Goal: Navigation & Orientation: Find specific page/section

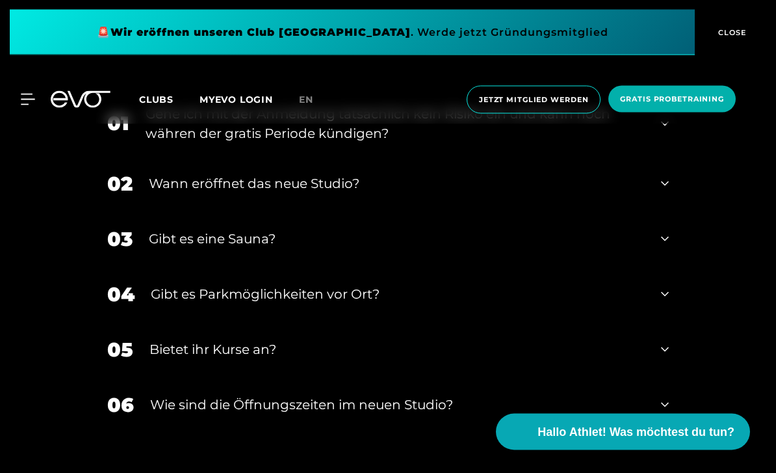
scroll to position [4254, 0]
click at [151, 248] on div "Gibt es eine Sauna?" at bounding box center [397, 238] width 496 height 19
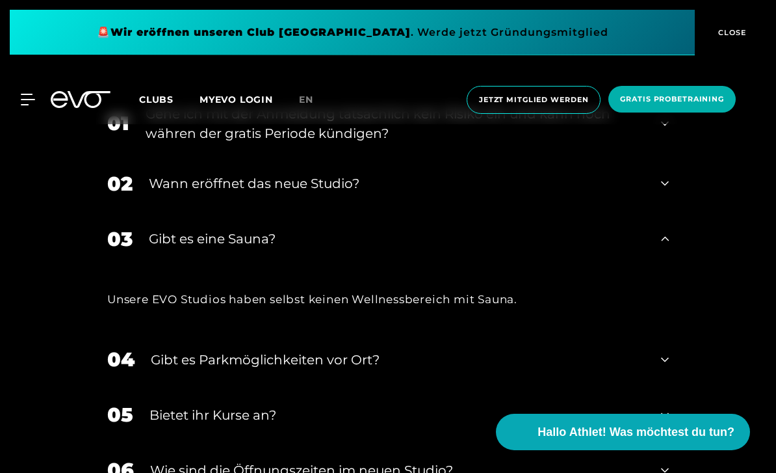
click at [160, 266] on div "03 Gibt es eine Sauna?" at bounding box center [388, 238] width 588 height 55
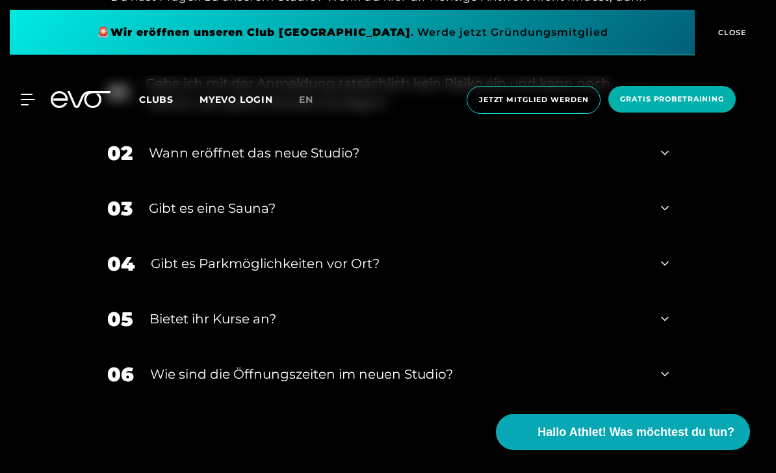
scroll to position [4284, 0]
click at [175, 114] on div "Gehe ich mit der Anmeldung tatsächlich kein Risiko ein und kann noch währen der…" at bounding box center [395, 94] width 499 height 39
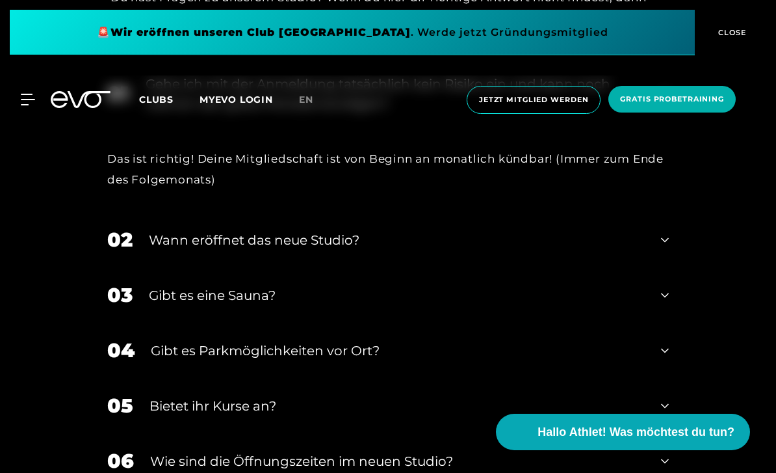
click at [191, 113] on div "Gehe ich mit der Anmeldung tatsächlich kein Risiko ein und kann noch währen der…" at bounding box center [395, 93] width 499 height 39
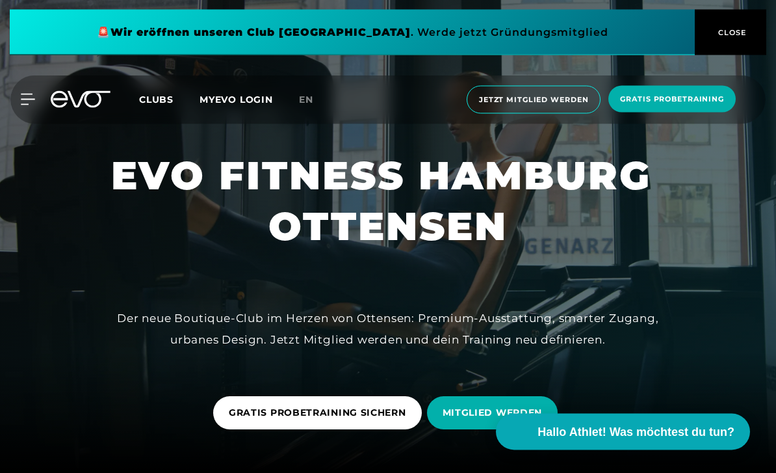
scroll to position [0, 0]
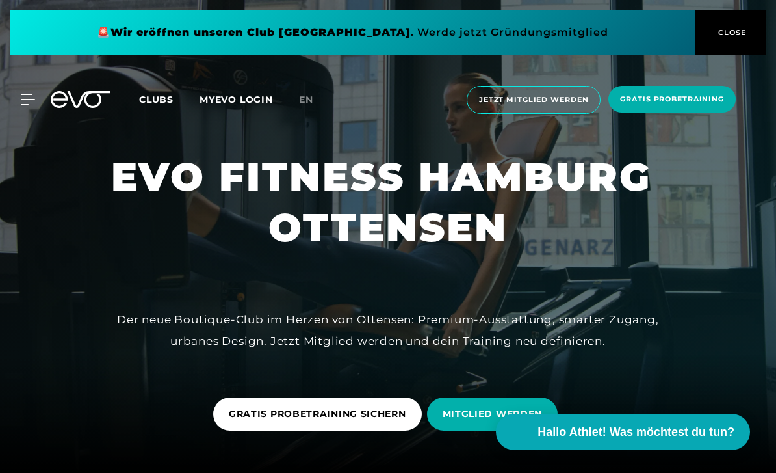
click at [727, 33] on span "CLOSE" at bounding box center [731, 33] width 32 height 12
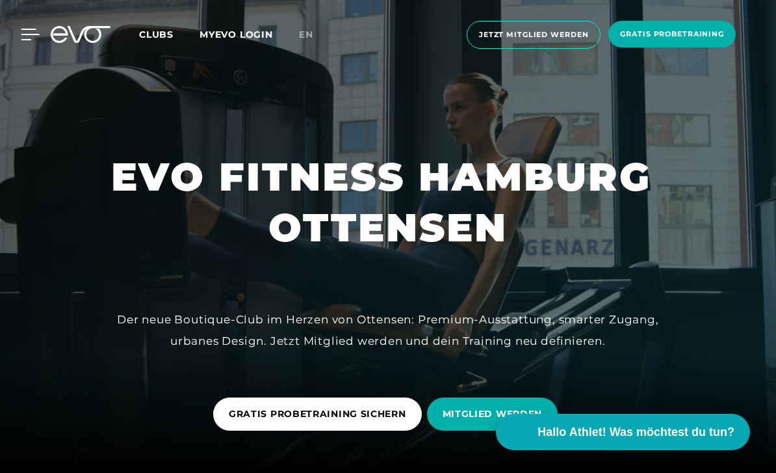
click at [32, 38] on icon at bounding box center [30, 35] width 19 height 12
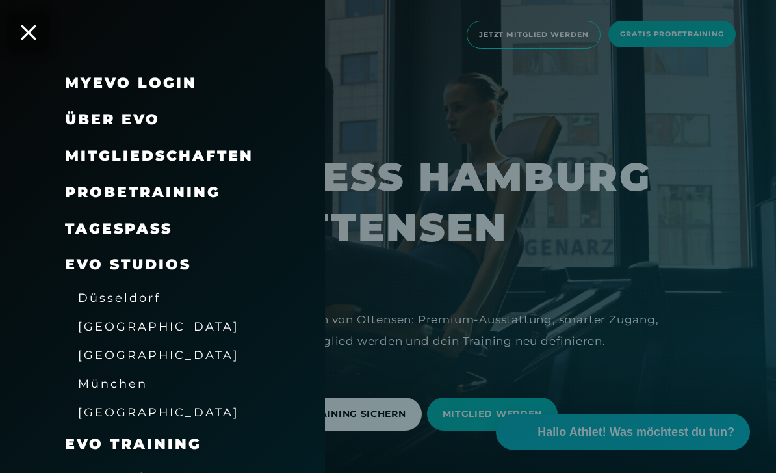
click at [120, 356] on span "[GEOGRAPHIC_DATA]" at bounding box center [158, 355] width 161 height 14
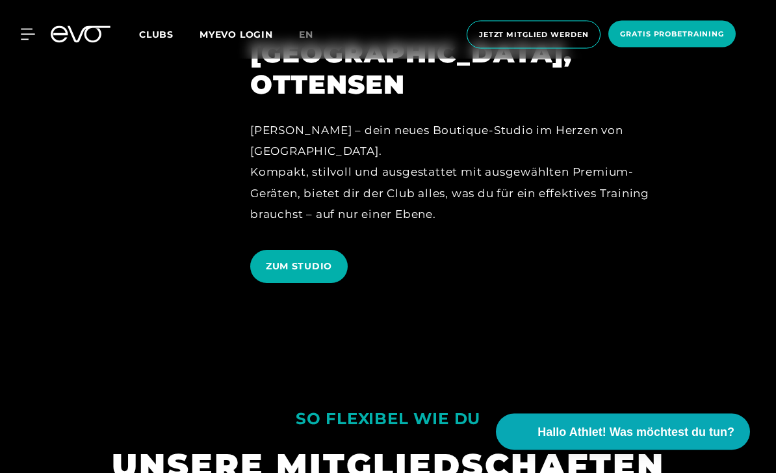
scroll to position [2866, 0]
click at [285, 273] on span "ZUM STUDIO" at bounding box center [299, 266] width 66 height 14
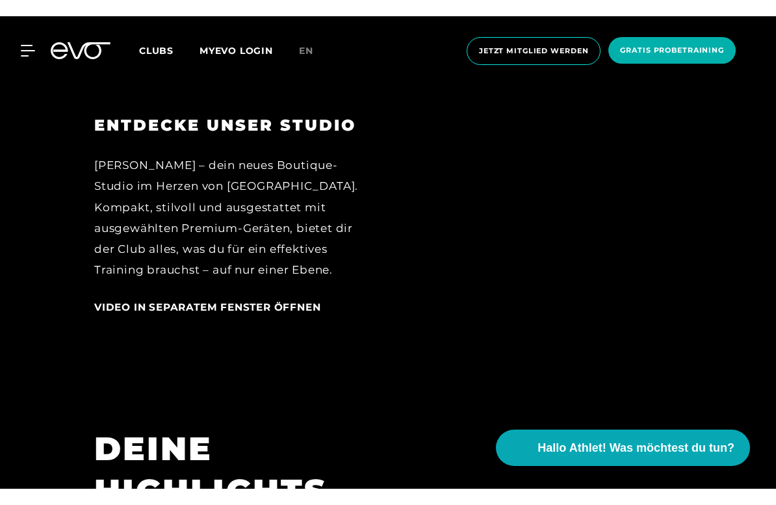
scroll to position [16, 0]
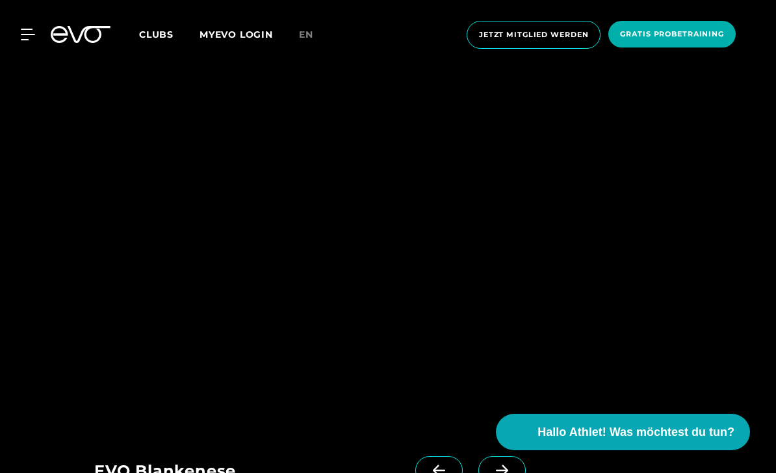
scroll to position [2908, 0]
